Goal: Find specific page/section: Find specific page/section

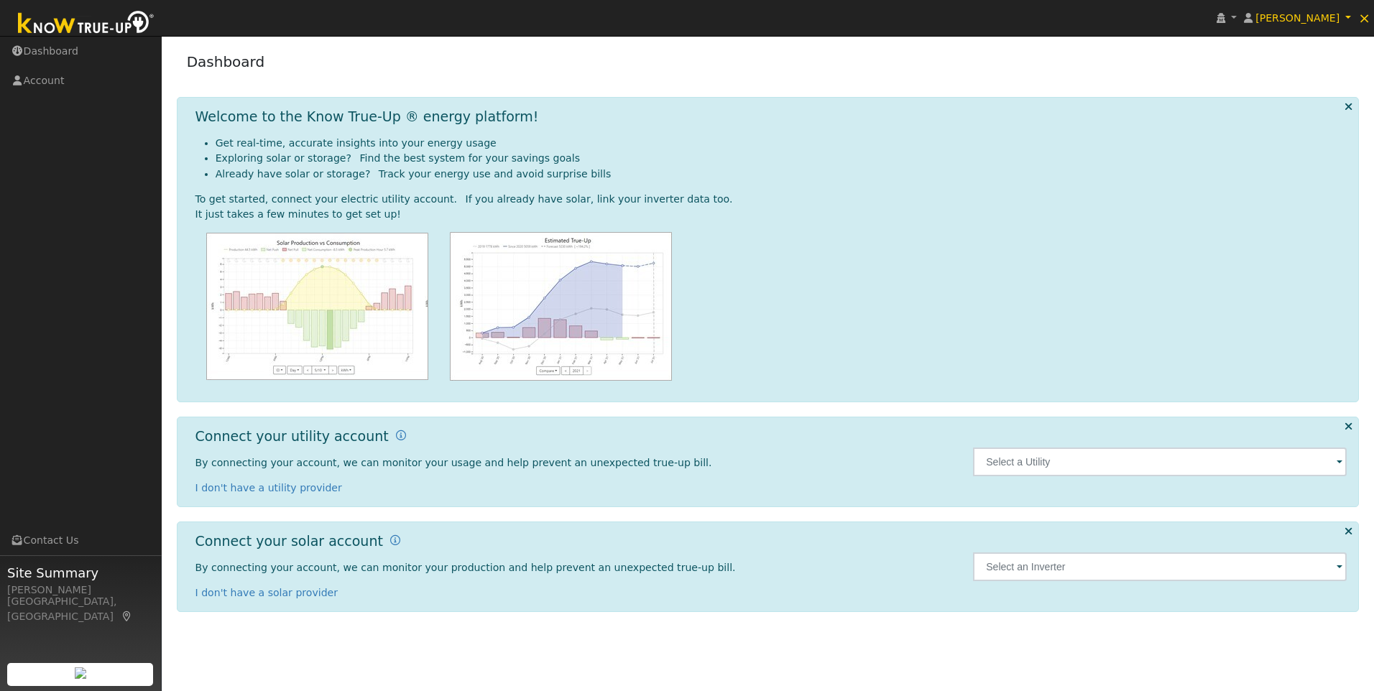
click at [89, 26] on img at bounding box center [86, 24] width 151 height 32
click at [1365, 19] on span "×" at bounding box center [1364, 17] width 12 height 17
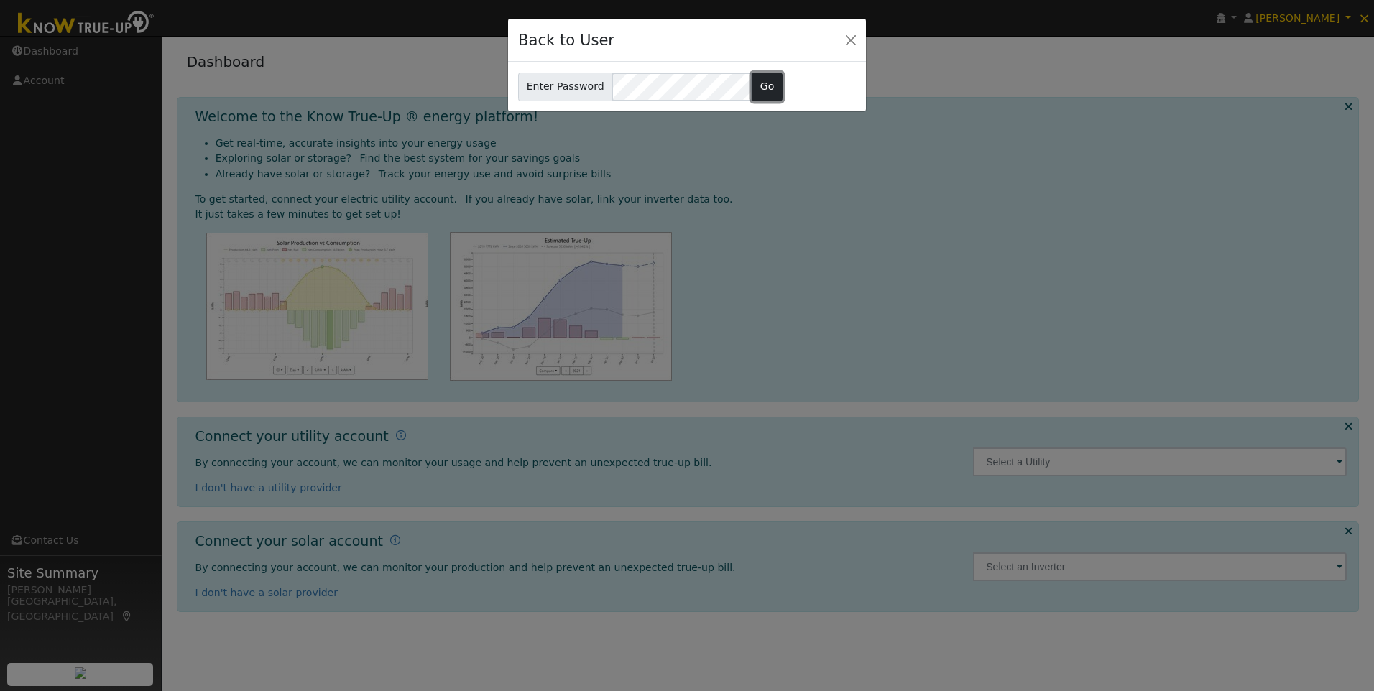
click at [757, 89] on button "Go" at bounding box center [767, 87] width 31 height 29
